Goal: Task Accomplishment & Management: Manage account settings

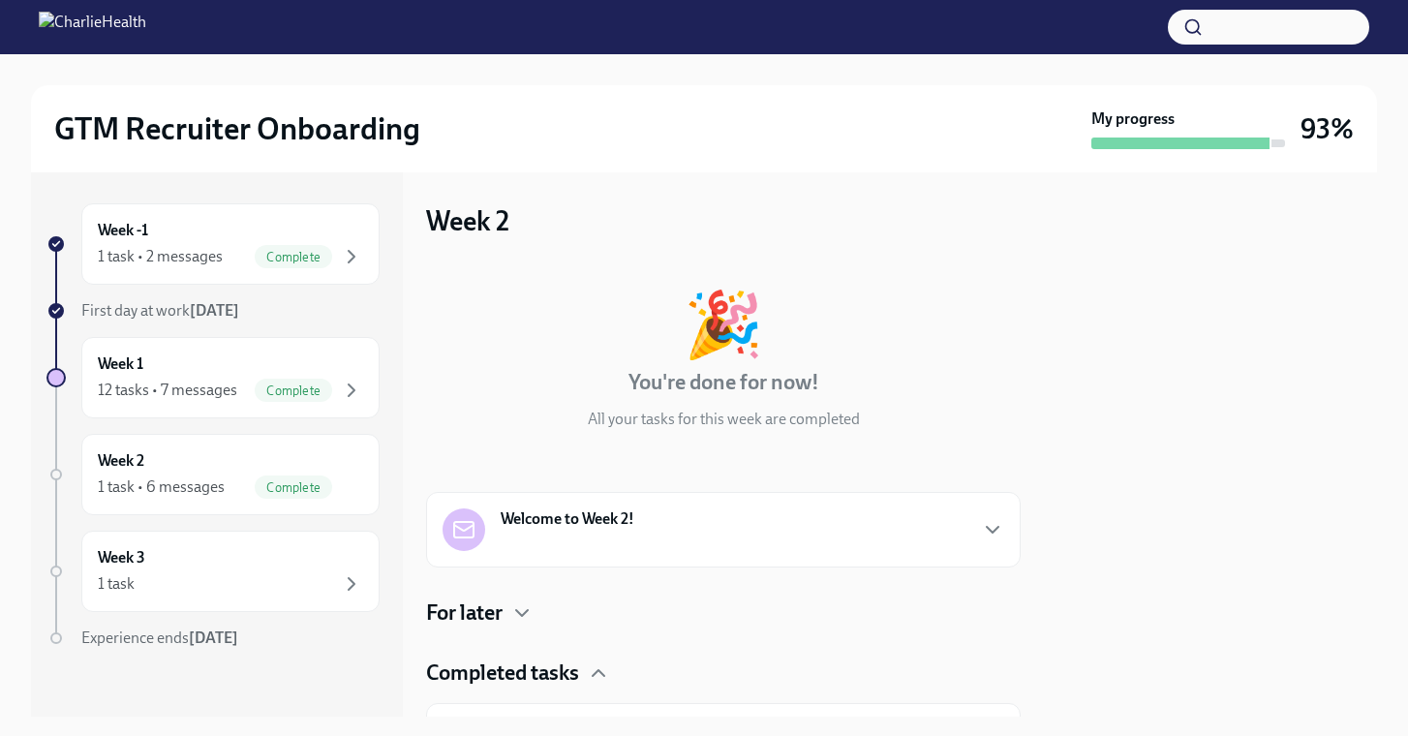
scroll to position [112, 0]
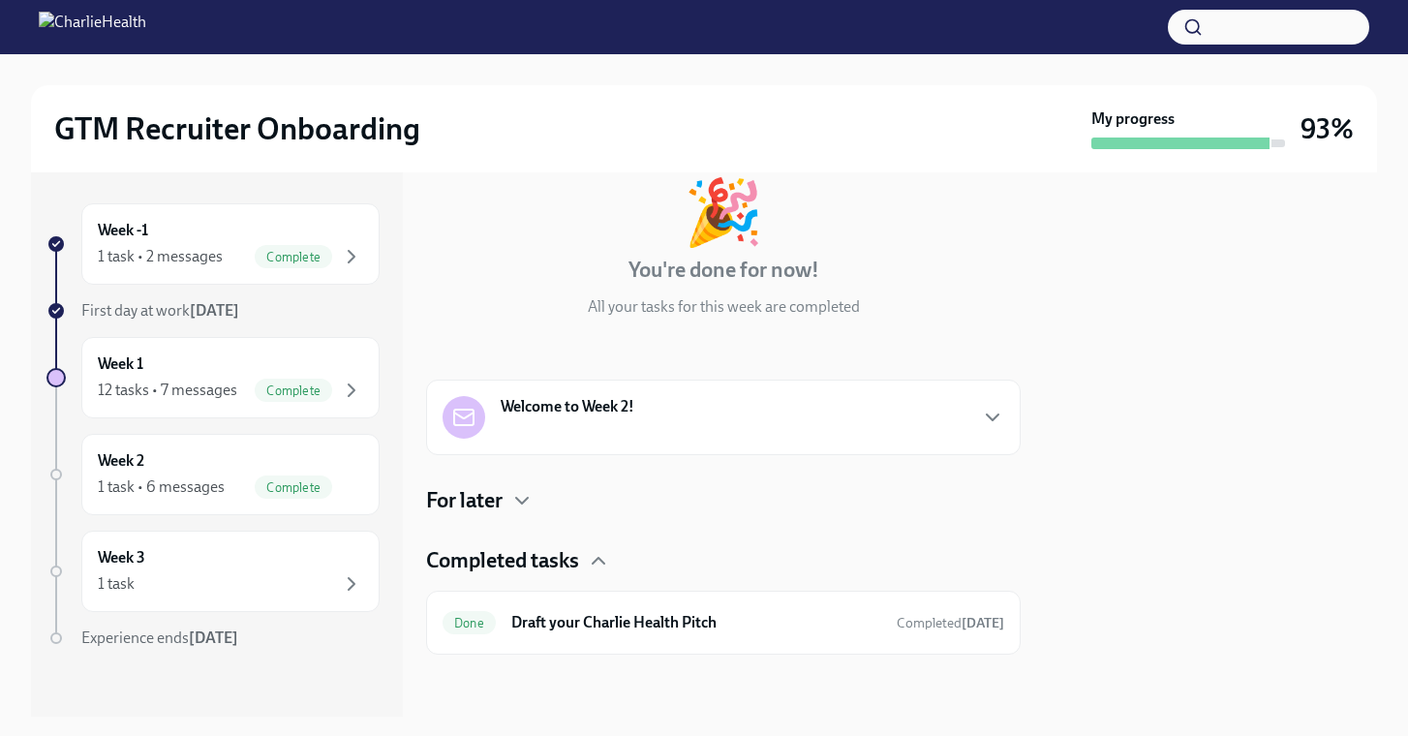
click at [500, 497] on h4 "For later" at bounding box center [464, 500] width 76 height 29
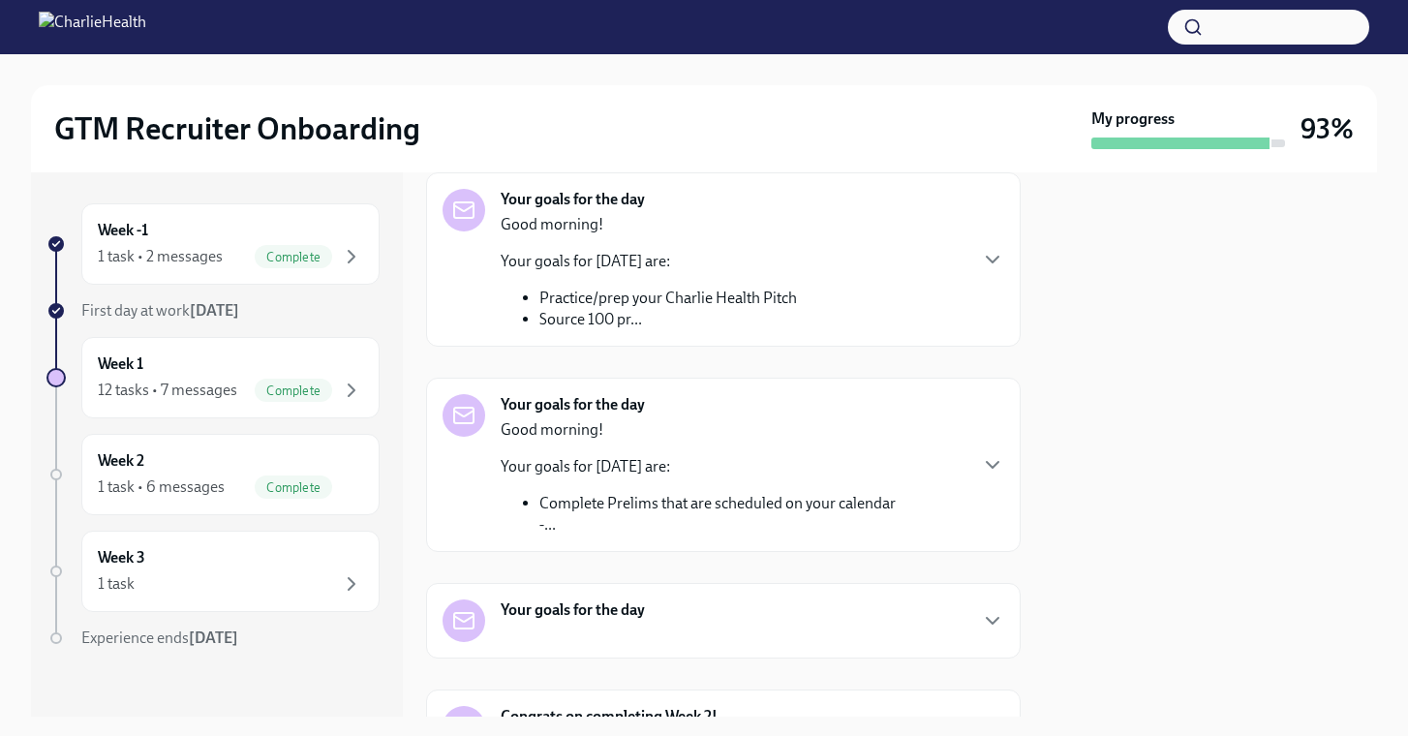
scroll to position [587, 0]
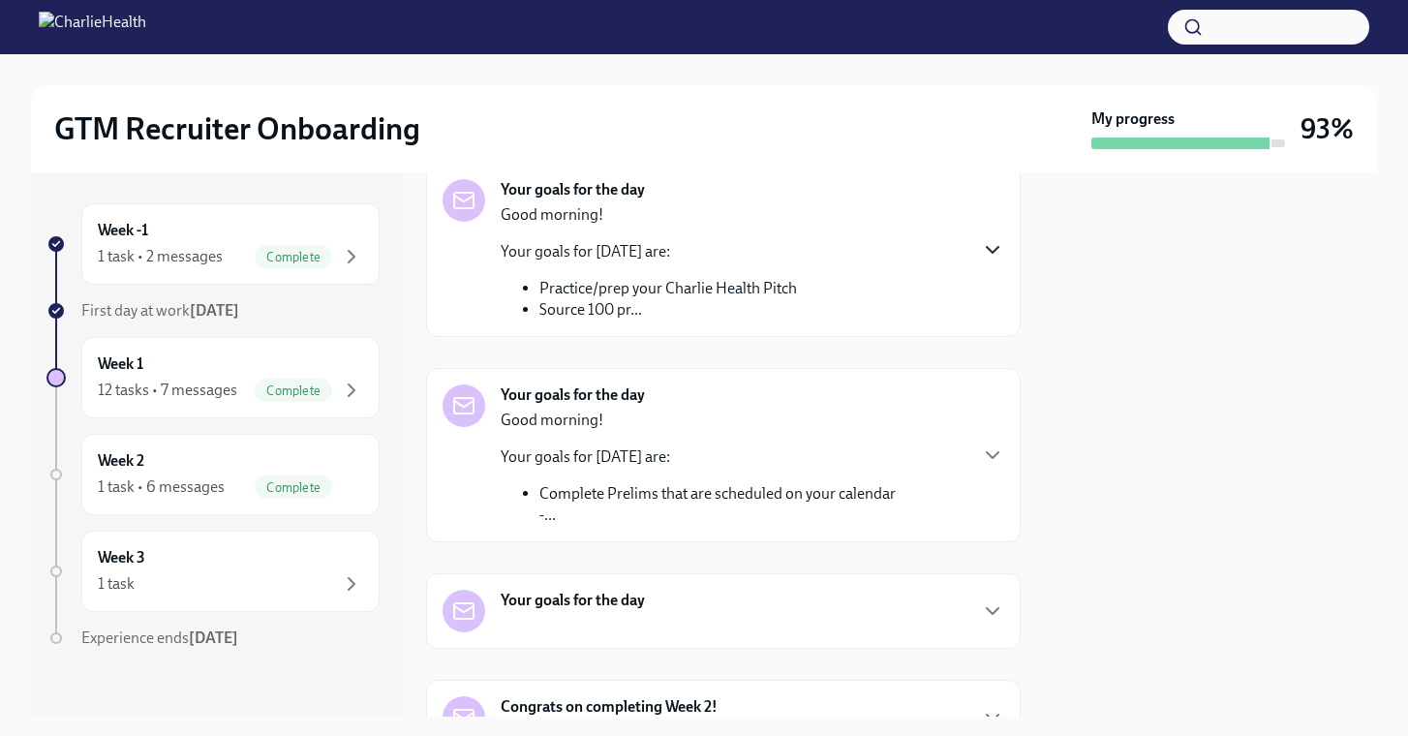
click at [996, 243] on icon "button" at bounding box center [992, 249] width 23 height 23
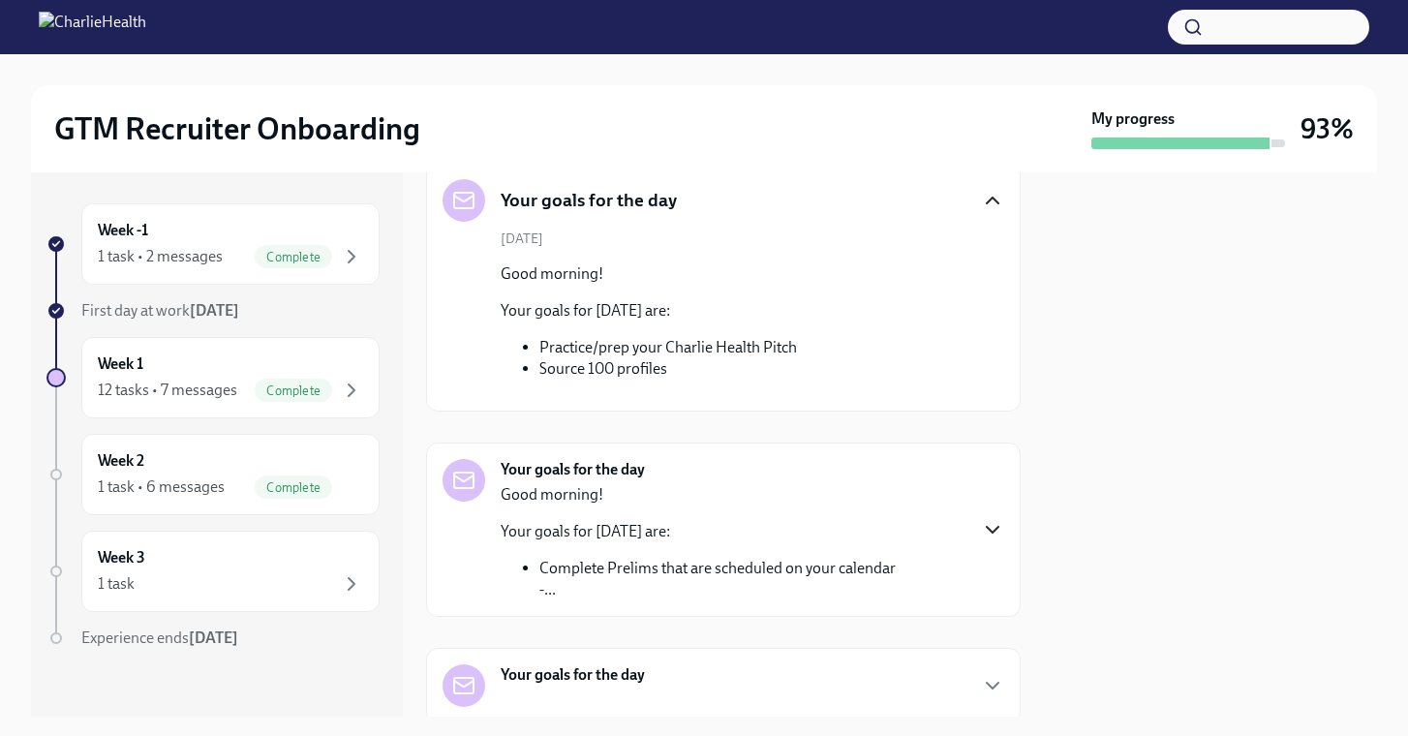
click at [987, 526] on icon "button" at bounding box center [992, 529] width 23 height 23
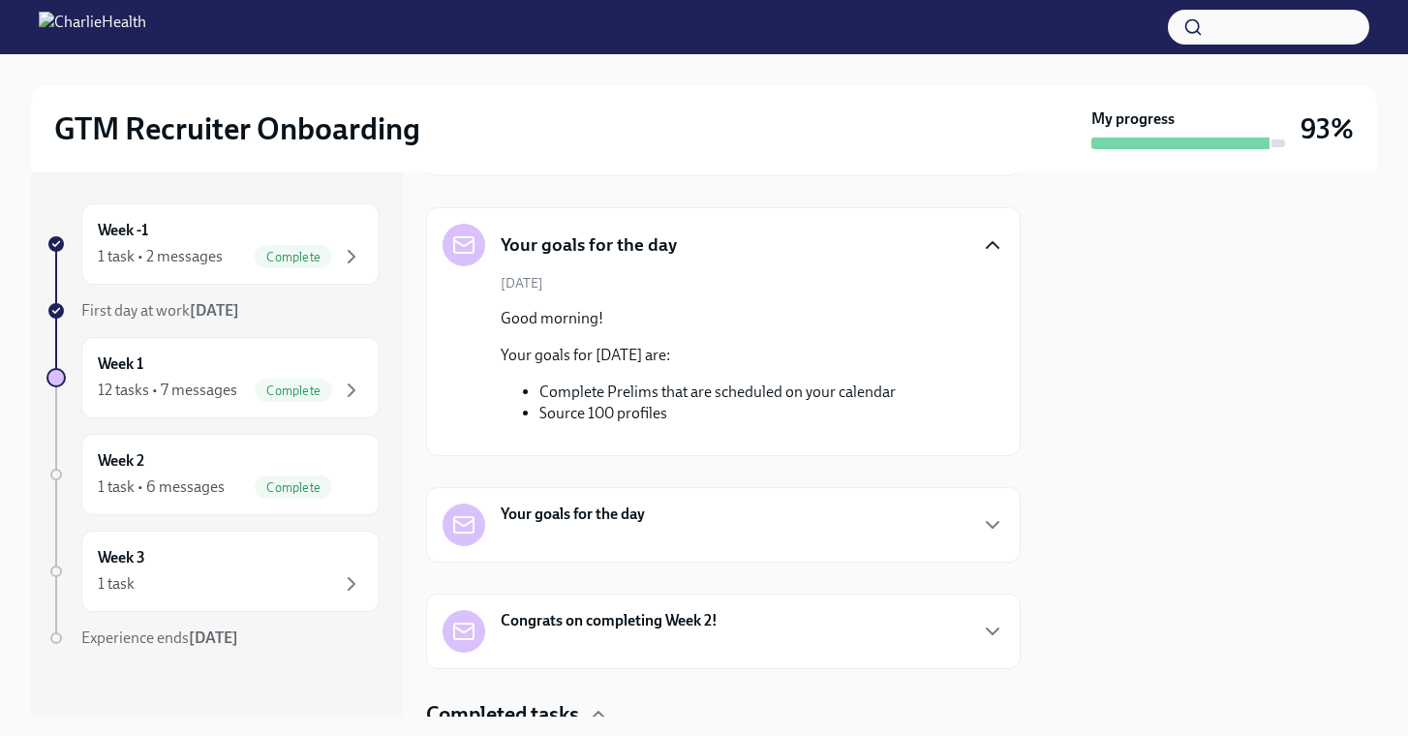
scroll to position [824, 0]
click at [985, 515] on icon "button" at bounding box center [992, 522] width 23 height 23
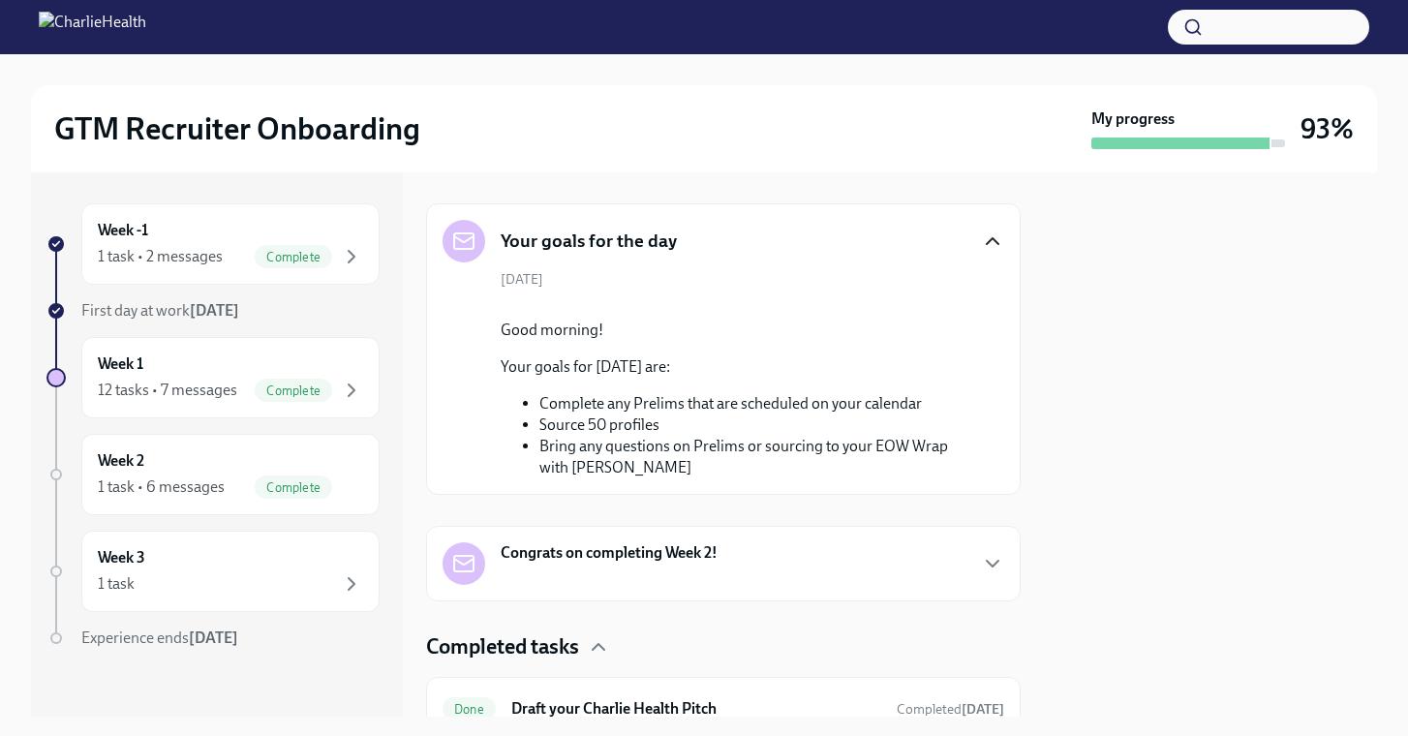
scroll to position [1192, 0]
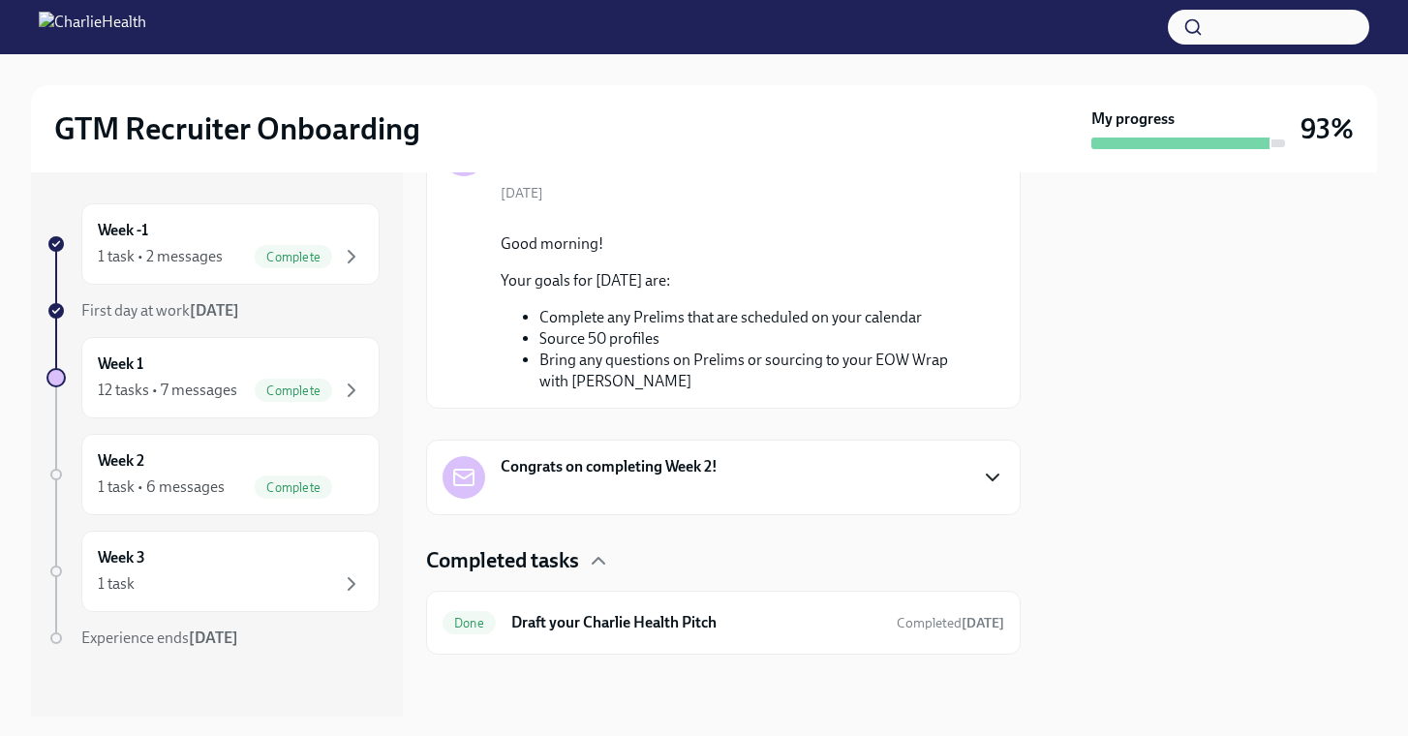
click at [990, 475] on icon "button" at bounding box center [992, 477] width 23 height 23
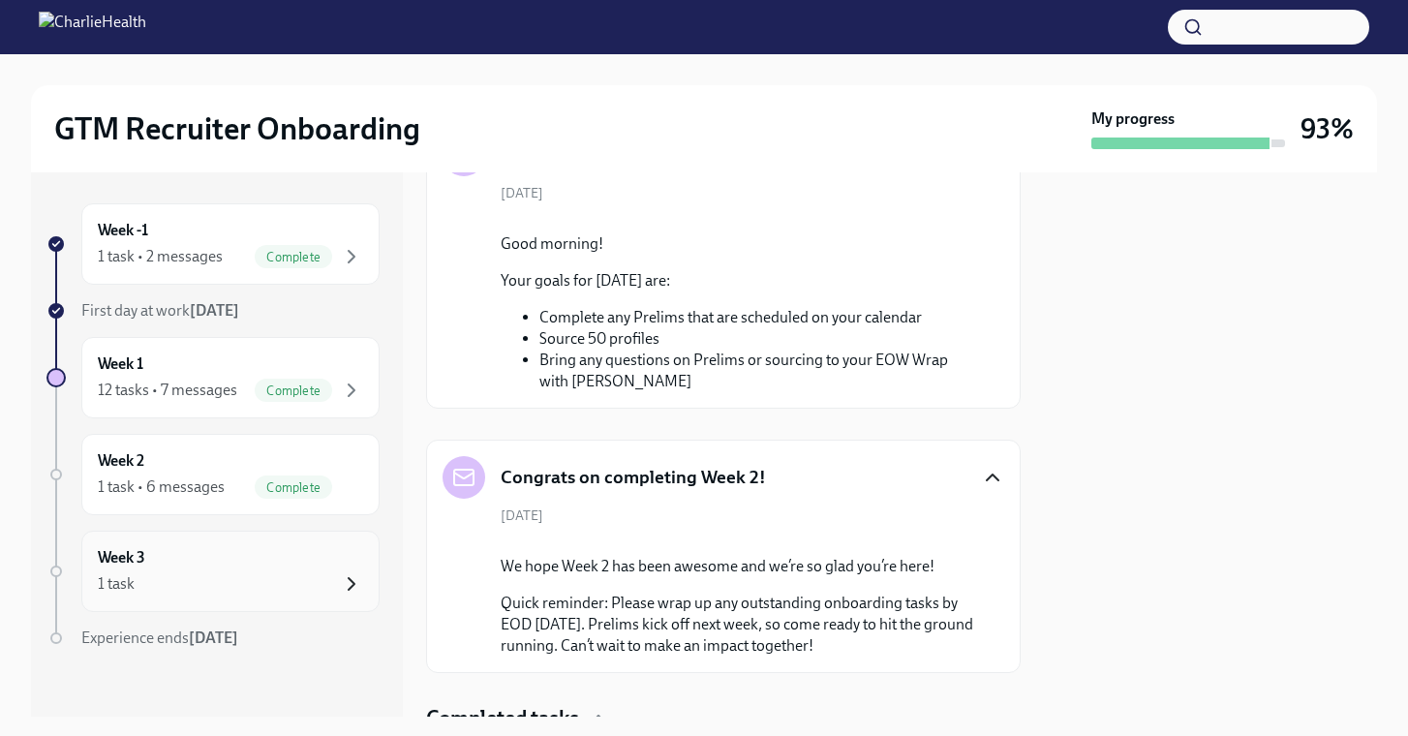
click at [351, 592] on icon "button" at bounding box center [351, 583] width 23 height 23
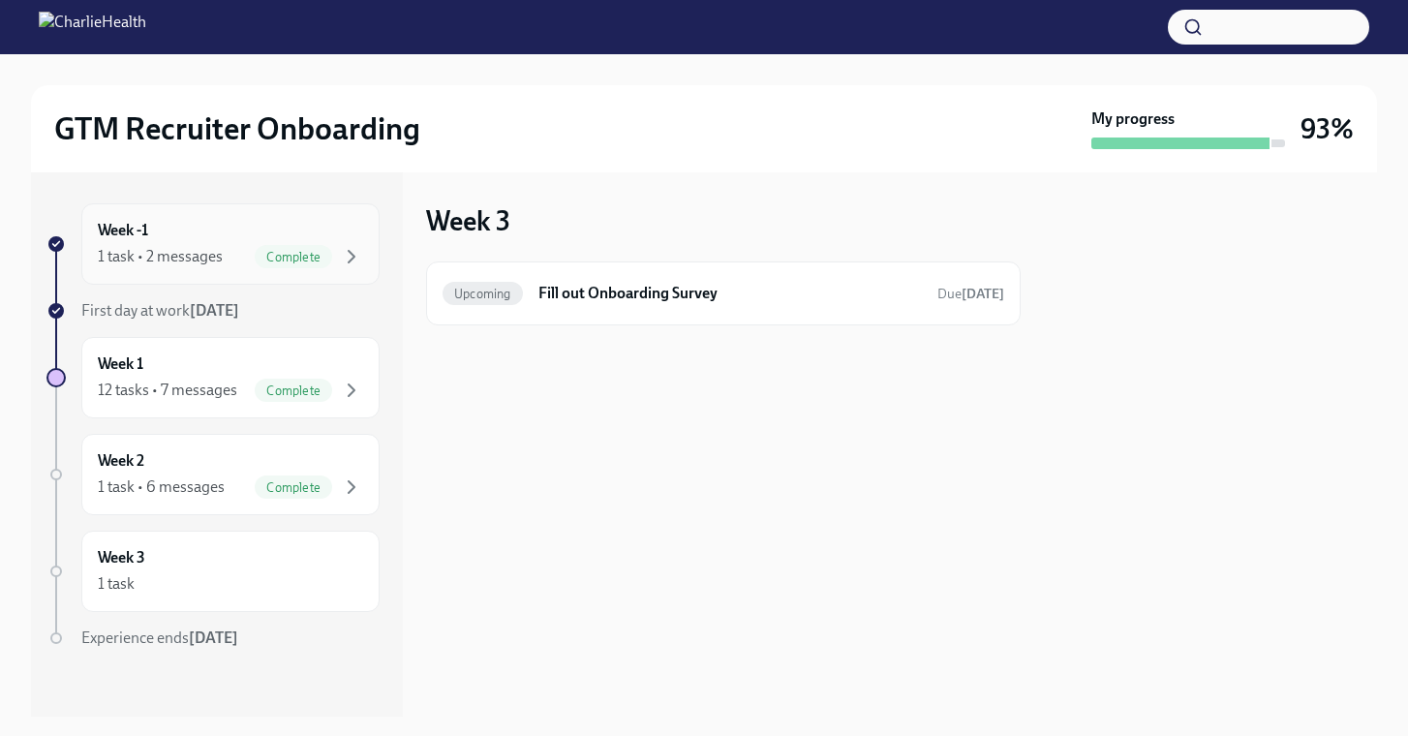
click at [249, 240] on div "Week -1 1 task • 2 messages Complete" at bounding box center [230, 244] width 265 height 48
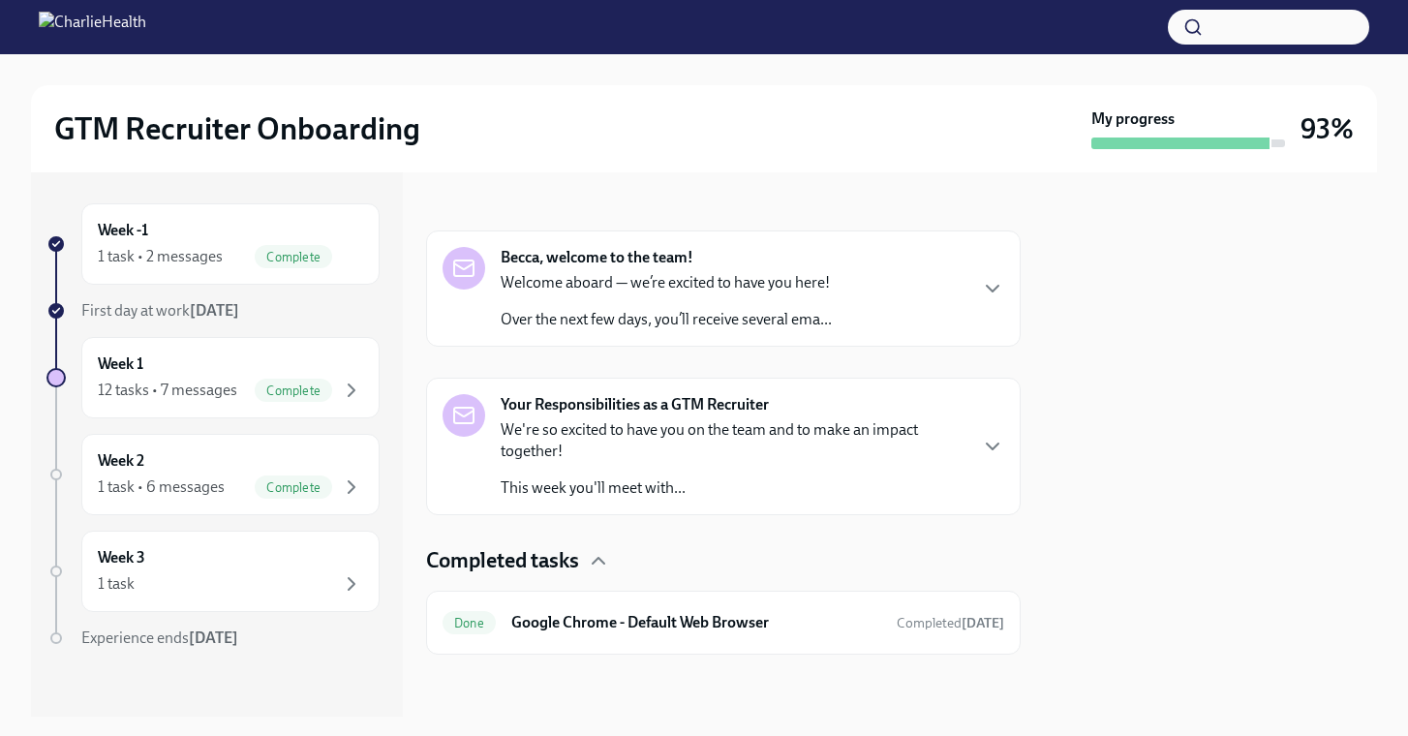
scroll to position [110, 0]
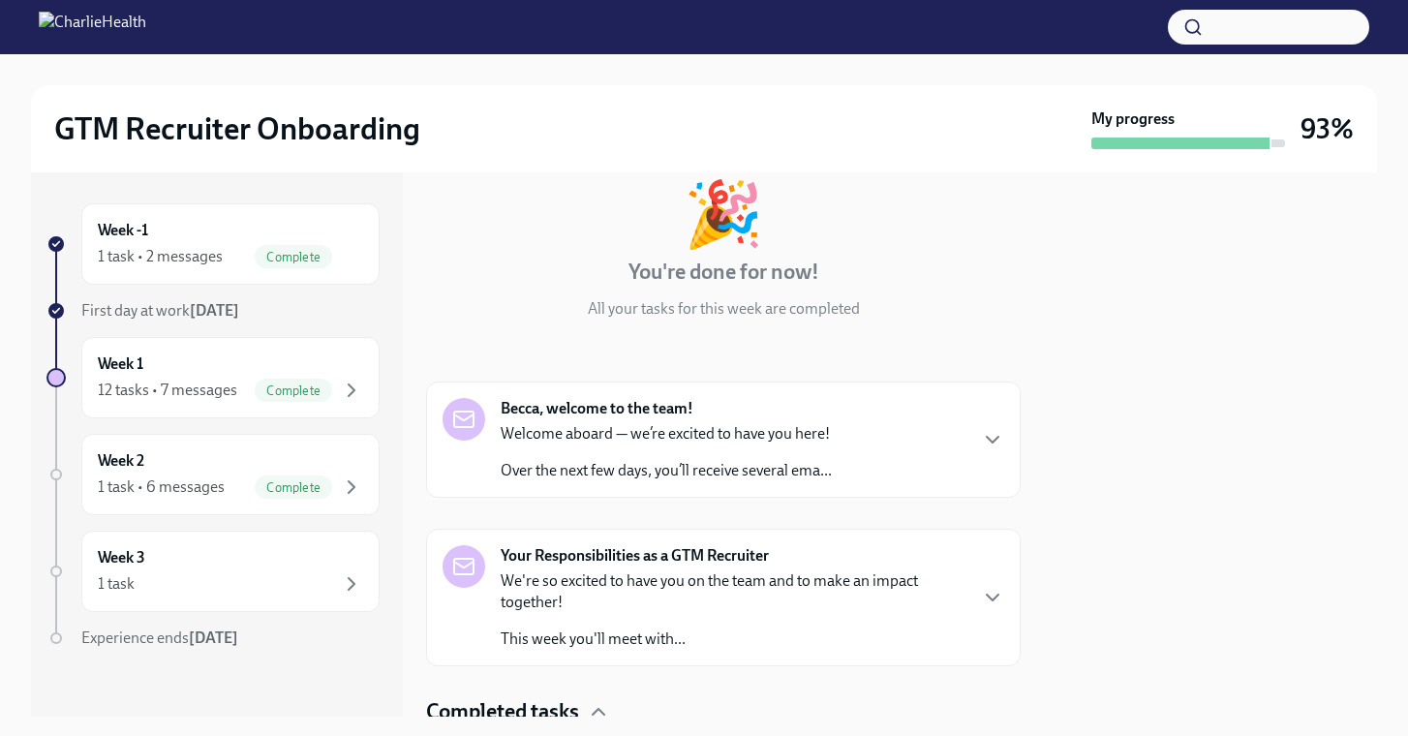
click at [974, 426] on div "Becca, welcome to the team! Welcome aboard — we’re excited to have you here! Ov…" at bounding box center [722, 439] width 561 height 83
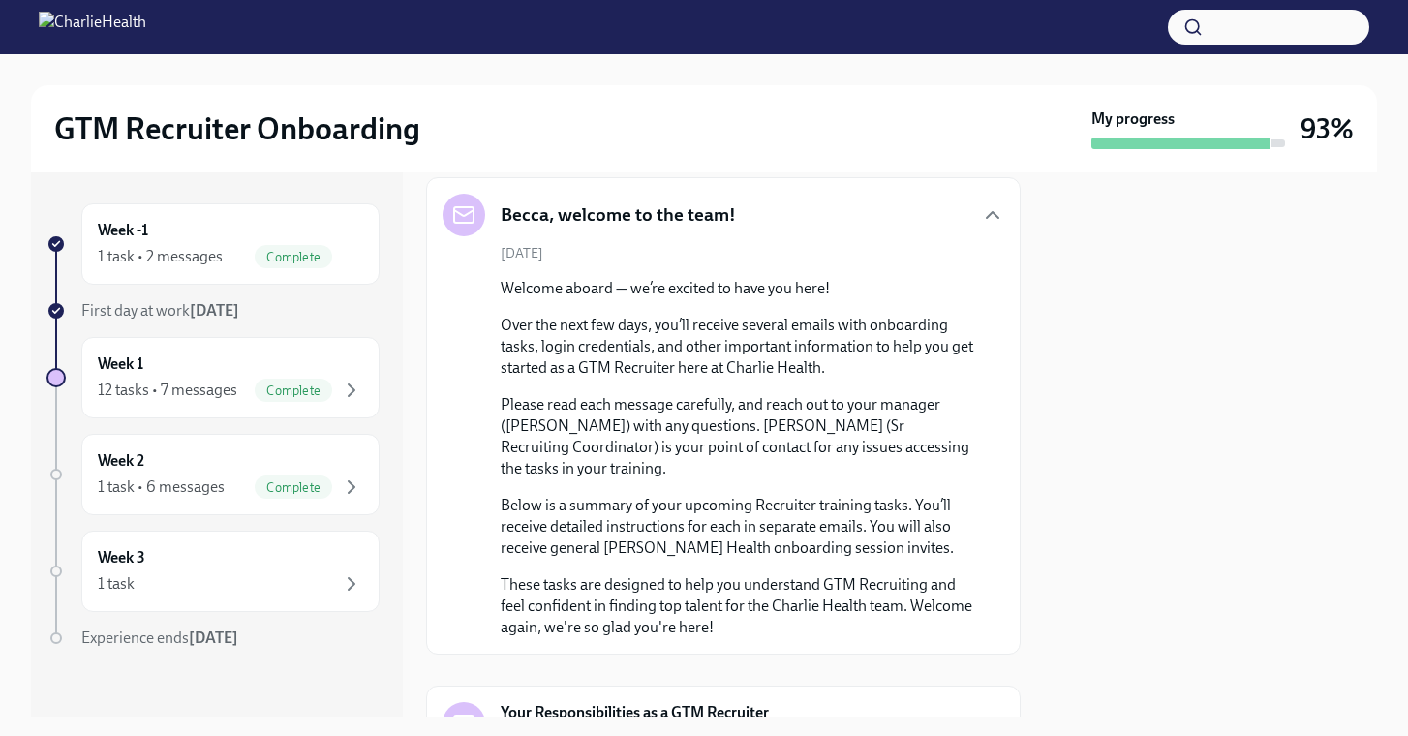
scroll to position [622, 0]
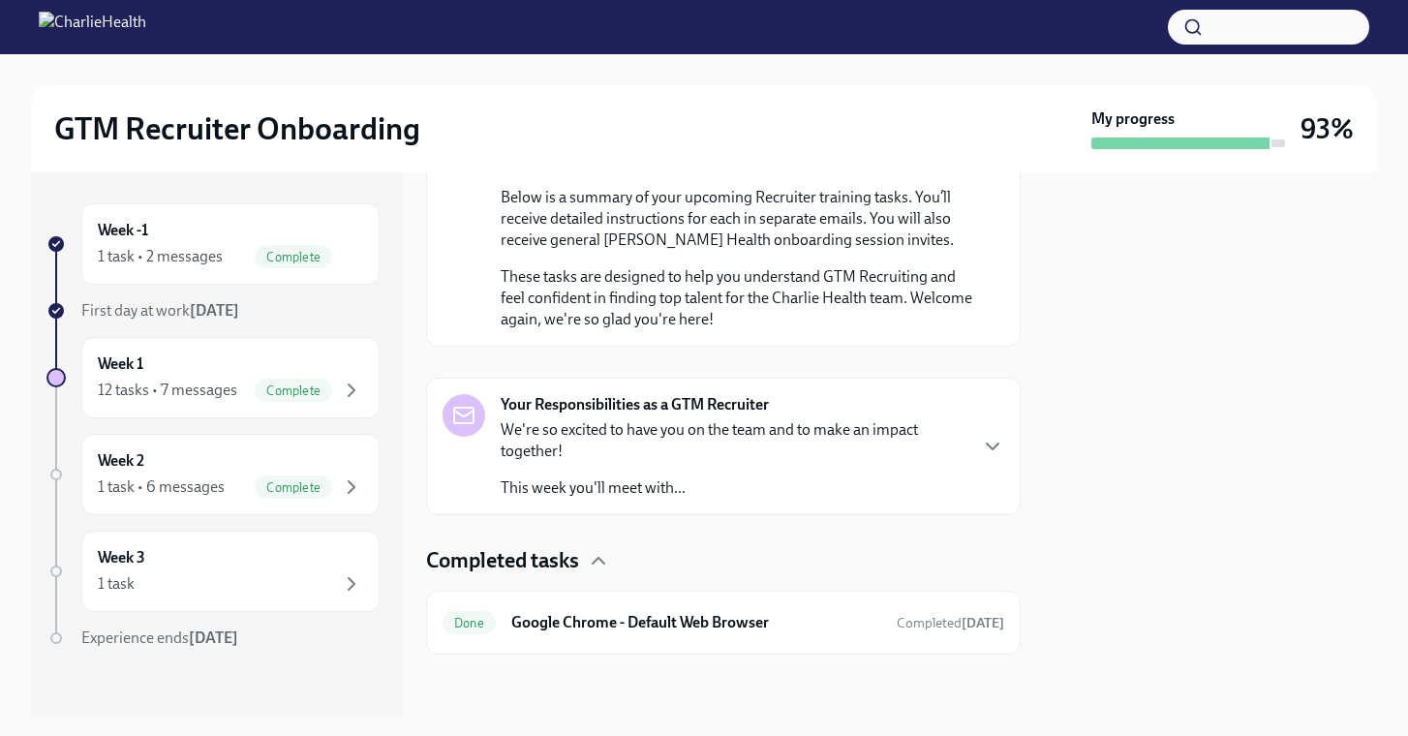
click at [968, 451] on div "Your Responsibilities as a GTM Recruiter We're so excited to have you on the te…" at bounding box center [722, 446] width 561 height 105
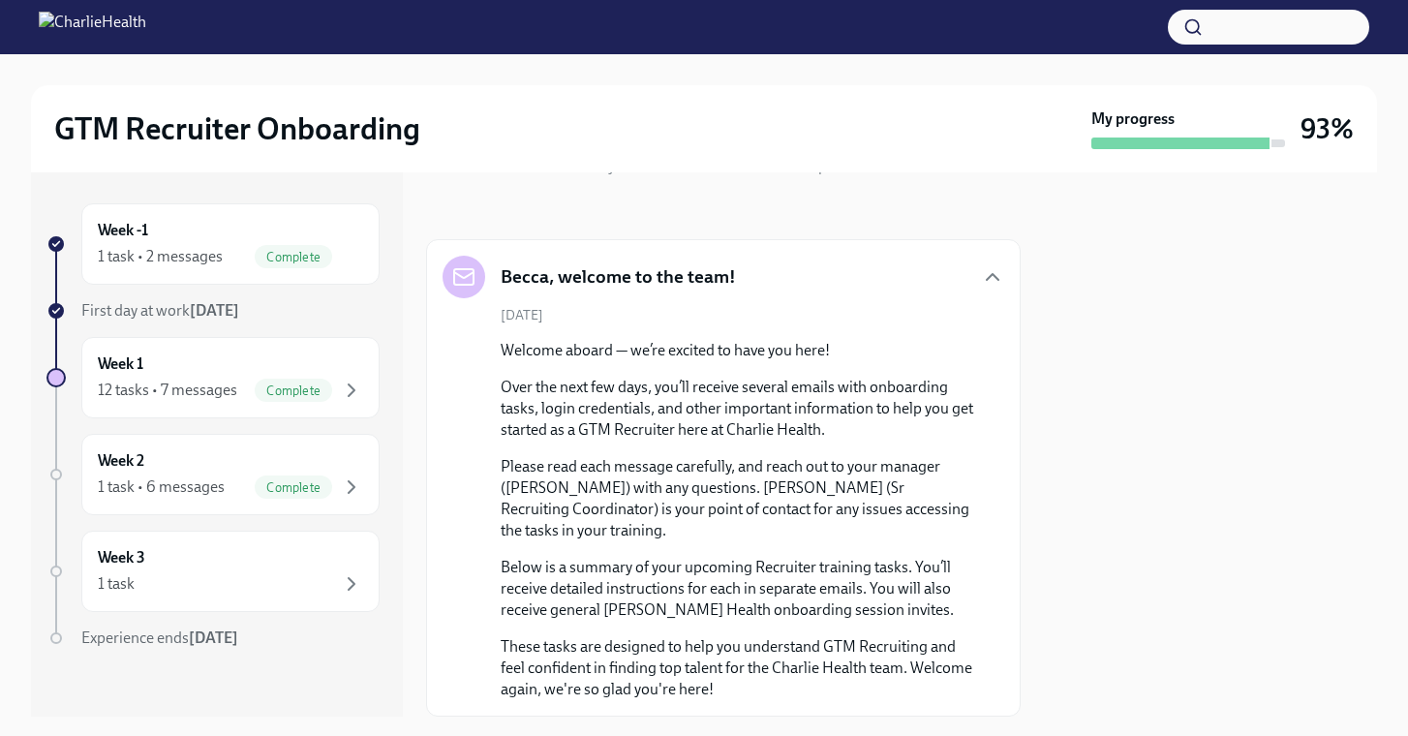
scroll to position [0, 0]
